Goal: Task Accomplishment & Management: Manage account settings

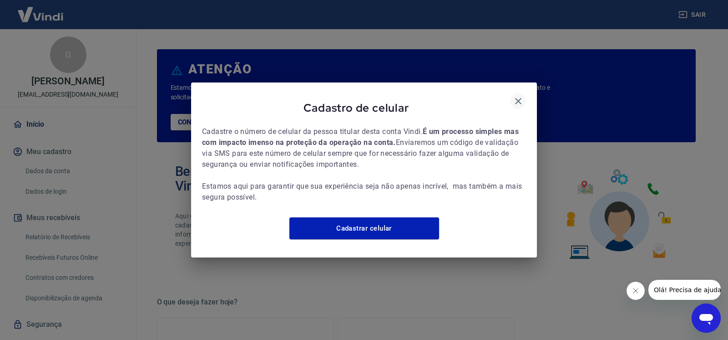
click at [515, 96] on icon "button" at bounding box center [518, 101] width 11 height 11
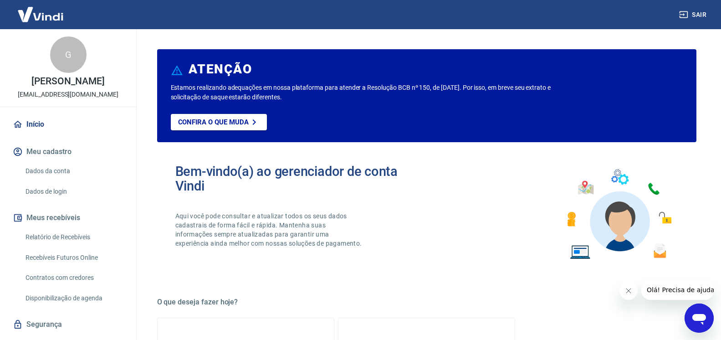
click at [621, 282] on div at bounding box center [666, 290] width 94 height 20
click at [626, 293] on icon "Fechar mensagem da empresa" at bounding box center [627, 290] width 7 height 7
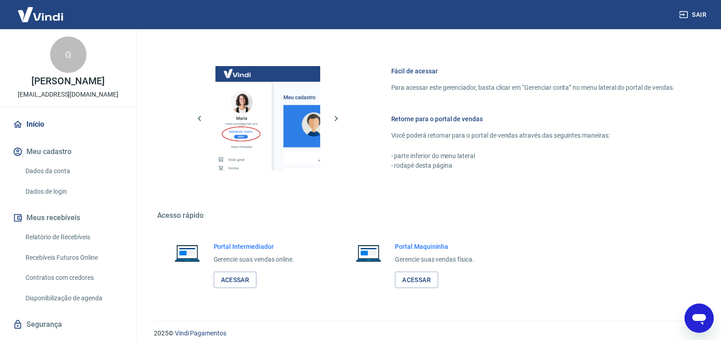
scroll to position [464, 0]
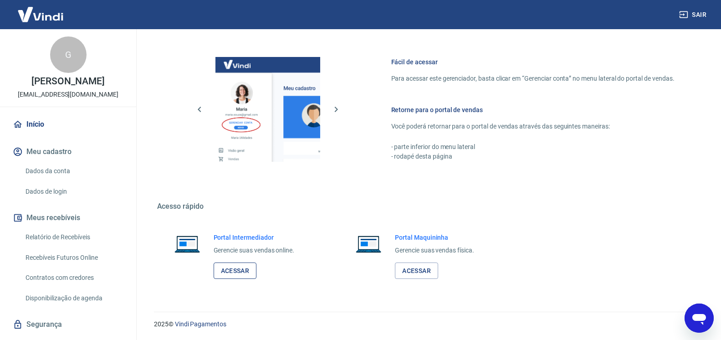
click at [234, 268] on link "Acessar" at bounding box center [235, 270] width 43 height 17
